Goal: Find specific page/section: Find specific page/section

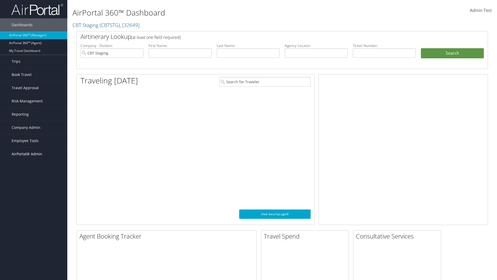
click at [34, 154] on span "AirPortal® Admin" at bounding box center [27, 153] width 31 height 13
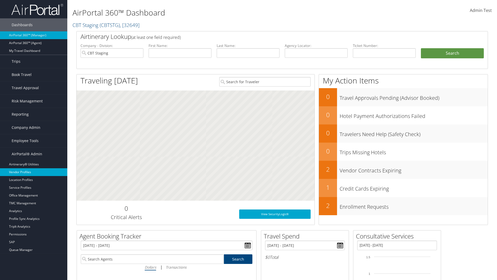
click at [34, 172] on link "Vendor Profiles" at bounding box center [33, 172] width 67 height 8
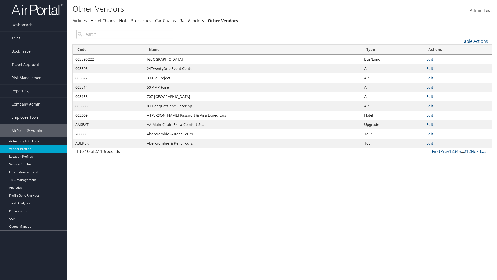
click at [108, 49] on th "Code" at bounding box center [108, 50] width 71 height 10
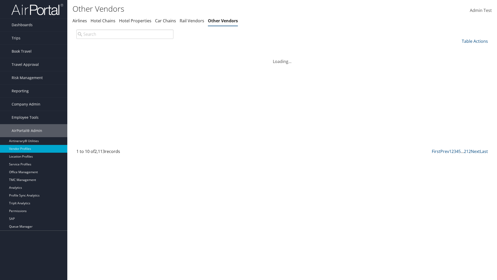
click at [108, 49] on th "Code" at bounding box center [108, 50] width 71 height 10
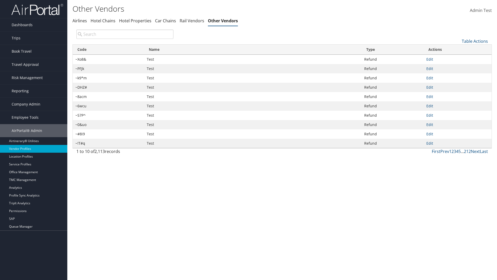
click at [253, 49] on th "Name" at bounding box center [253, 50] width 218 height 10
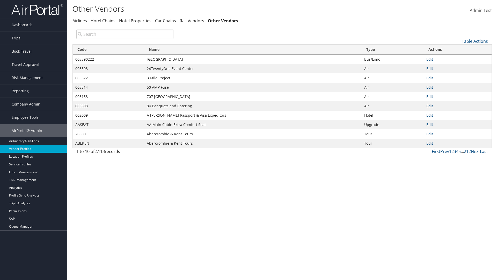
click at [253, 49] on th "Name" at bounding box center [253, 50] width 218 height 10
click at [393, 49] on th "Type" at bounding box center [393, 50] width 62 height 10
